Goal: Task Accomplishment & Management: Complete application form

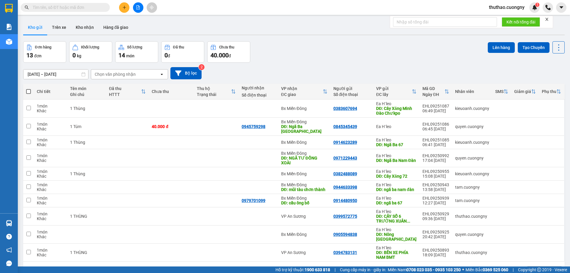
click at [69, 7] on input "text" at bounding box center [68, 7] width 70 height 7
paste input "0976111609"
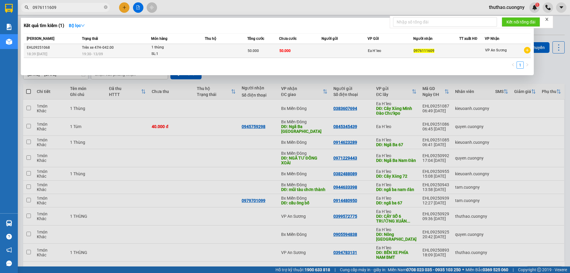
type input "0976111609"
click at [121, 53] on div "19:30 - 13/09" at bounding box center [116, 54] width 69 height 7
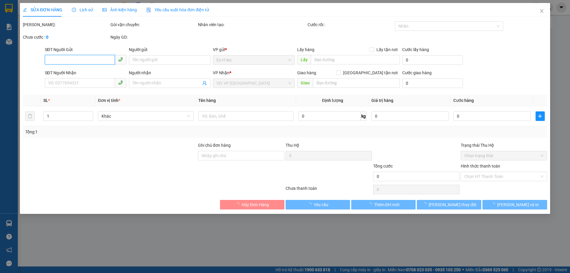
type input "0976111609"
type input "50.000"
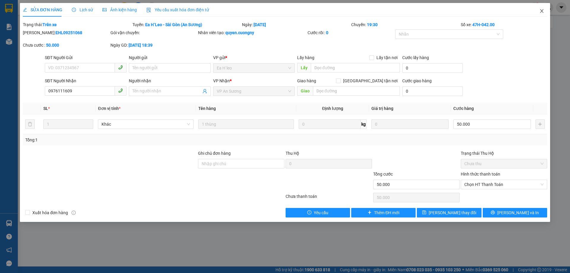
click at [540, 11] on icon "close" at bounding box center [541, 11] width 5 height 5
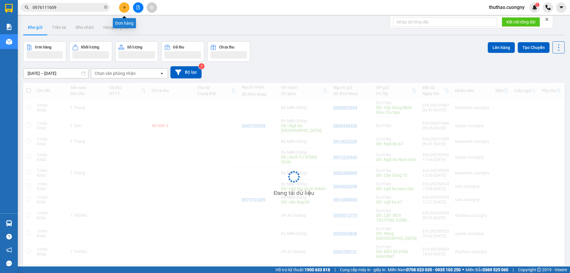
click at [124, 9] on icon "plus" at bounding box center [124, 7] width 4 height 4
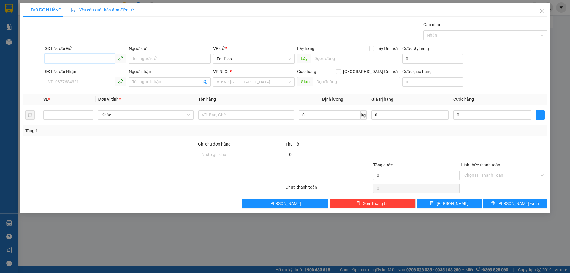
paste input "0944067037"
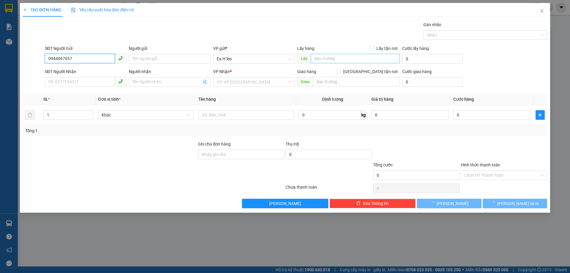
type input "0944067037"
click at [316, 58] on input "text" at bounding box center [355, 59] width 89 height 10
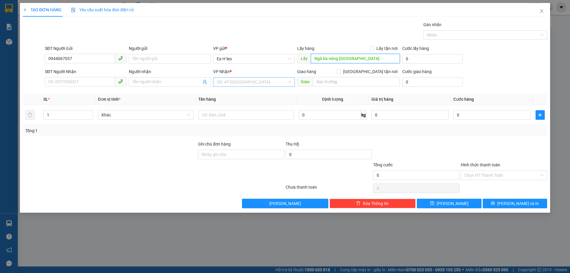
type input "Ngã ba nông trường phú xuân"
click at [232, 81] on input "search" at bounding box center [252, 81] width 70 height 9
click at [236, 106] on div "Bx Miền Đông" at bounding box center [254, 103] width 75 height 7
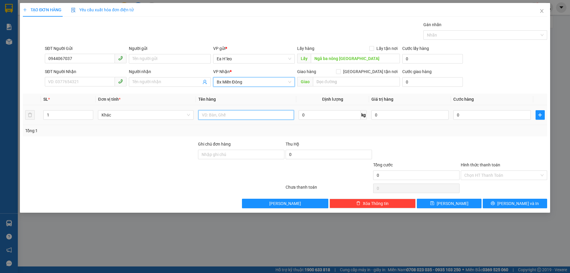
click at [213, 113] on input "text" at bounding box center [246, 115] width 96 height 10
type input "1 thùng"
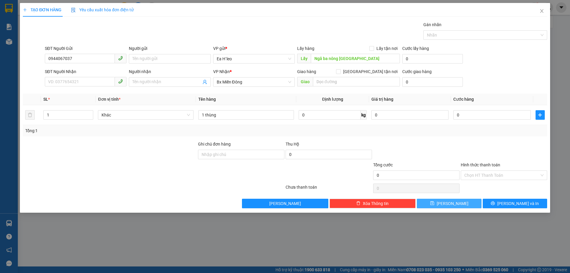
click at [444, 200] on button "Lưu" at bounding box center [449, 204] width 64 height 10
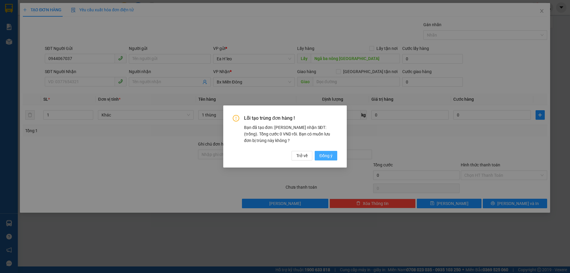
click at [323, 157] on span "Đồng ý" at bounding box center [325, 155] width 13 height 7
